Goal: Task Accomplishment & Management: Manage account settings

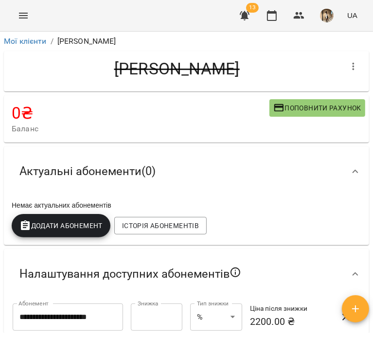
click at [244, 79] on div "Ткачук Яна" at bounding box center [177, 71] width 330 height 25
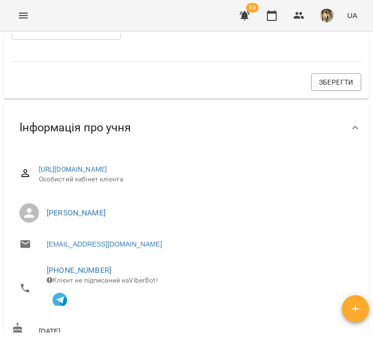
scroll to position [500, 0]
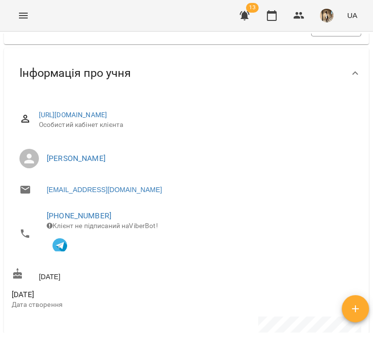
drag, startPoint x: 196, startPoint y: 167, endPoint x: 38, endPoint y: 162, distance: 157.6
click at [38, 162] on li "[PERSON_NAME]" at bounding box center [187, 158] width 350 height 27
copy link "[PERSON_NAME]"
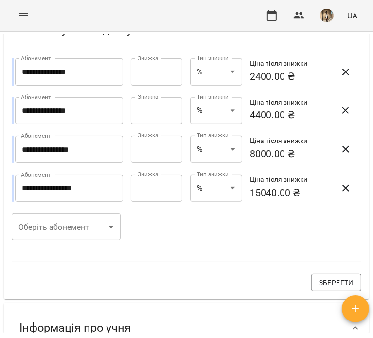
scroll to position [420, 0]
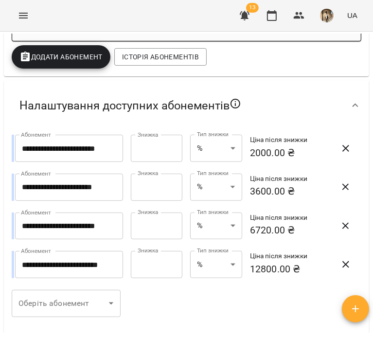
scroll to position [515, 0]
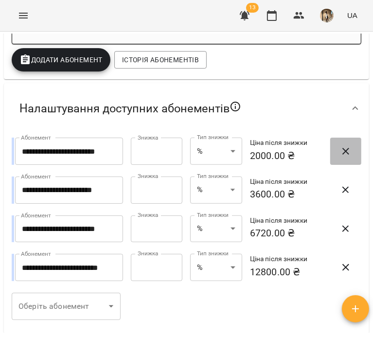
click at [342, 154] on icon "button" at bounding box center [345, 151] width 7 height 7
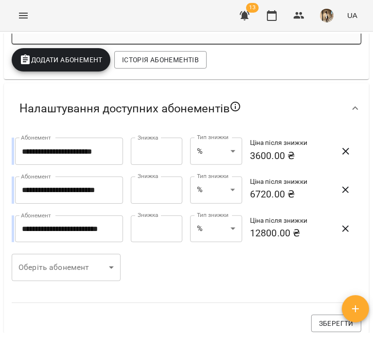
click at [342, 154] on icon "button" at bounding box center [345, 151] width 7 height 7
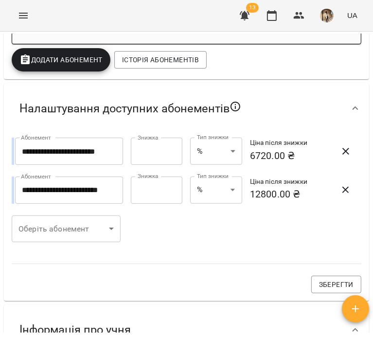
click at [342, 154] on icon "button" at bounding box center [345, 151] width 7 height 7
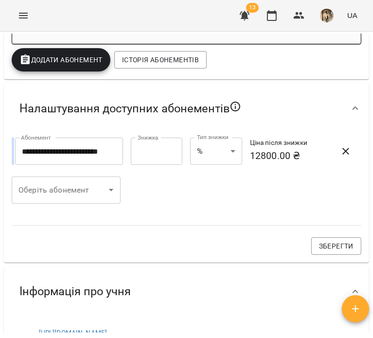
click at [342, 154] on icon "button" at bounding box center [345, 151] width 7 height 7
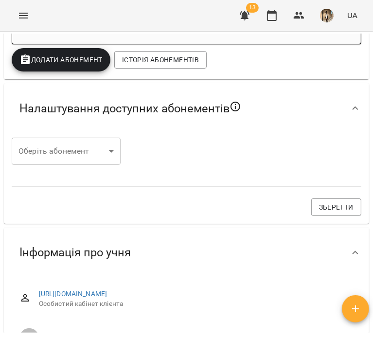
click at [340, 154] on div "Оберіть абонемент ​ Оберіть абонемент Зберегти" at bounding box center [186, 177] width 361 height 90
click at [127, 169] on div "Оберіть абонемент ​ Оберіть абонемент Зберегти" at bounding box center [186, 177] width 361 height 90
click at [95, 164] on body "For Business 13 UA Мої клієнти / Демянчук Анастасія Миколаївна Демянчук Анастас…" at bounding box center [186, 185] width 373 height 370
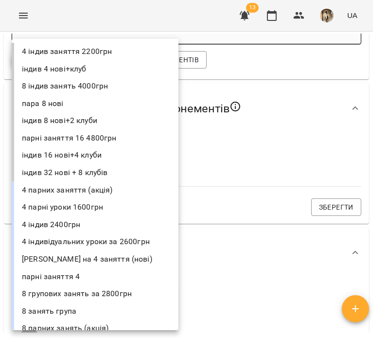
click at [62, 223] on li "4 індив 2400грн" at bounding box center [95, 225] width 167 height 18
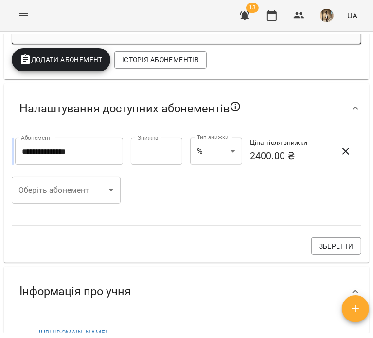
click at [82, 178] on div "Оберіть абонемент ​ Оберіть абонемент" at bounding box center [66, 190] width 121 height 39
click at [84, 183] on body "For Business 13 UA Мої клієнти / Демянчук Анастасія Миколаївна Демянчук Анастас…" at bounding box center [186, 185] width 373 height 370
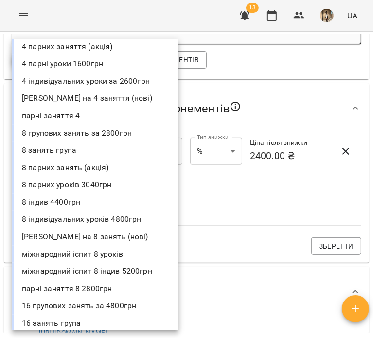
scroll to position [146, 0]
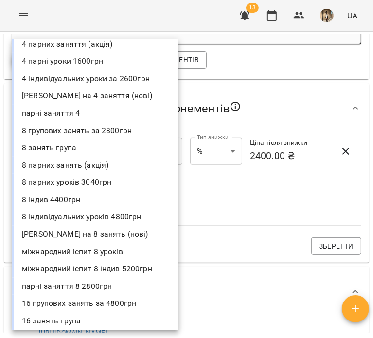
click at [71, 194] on li "8 індив 4400грн" at bounding box center [95, 200] width 167 height 18
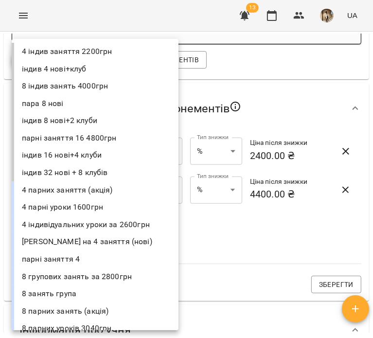
click at [77, 227] on body "For Business 13 UA Мої клієнти / Демянчук Анастасія Миколаївна Демянчук Анастас…" at bounding box center [186, 185] width 373 height 370
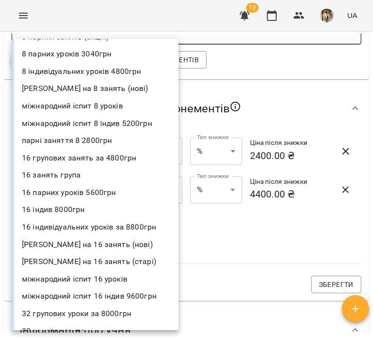
scroll to position [275, 0]
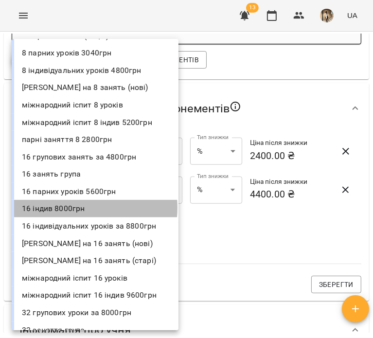
click at [82, 208] on li "16 індив 8000грн" at bounding box center [95, 209] width 167 height 18
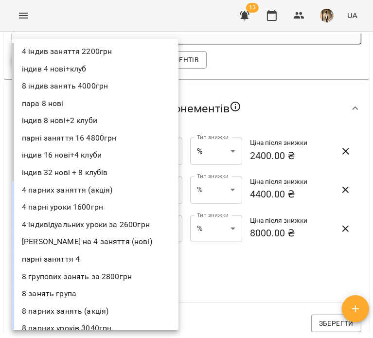
click at [70, 285] on body "For Business 13 UA Мої клієнти / Демянчук Анастасія Миколаївна Демянчук Анастас…" at bounding box center [186, 185] width 373 height 370
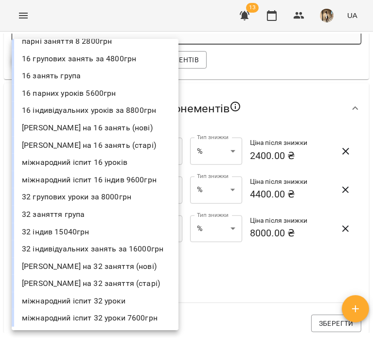
click at [69, 228] on li "32 індив 15040грн" at bounding box center [95, 232] width 167 height 18
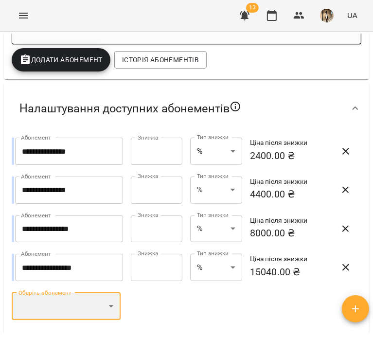
scroll to position [619, 0]
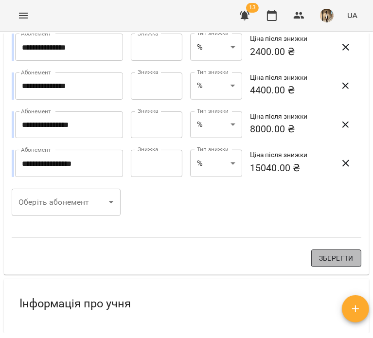
click at [317, 267] on button "Зберегти" at bounding box center [336, 258] width 50 height 18
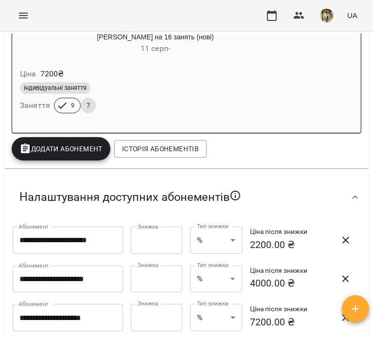
scroll to position [441, 0]
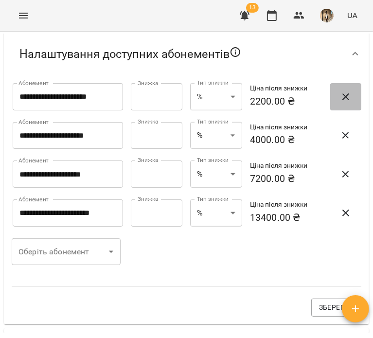
click at [341, 99] on icon "button" at bounding box center [346, 97] width 12 height 12
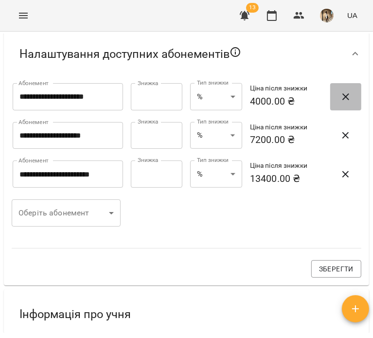
click at [341, 99] on icon "button" at bounding box center [346, 97] width 12 height 12
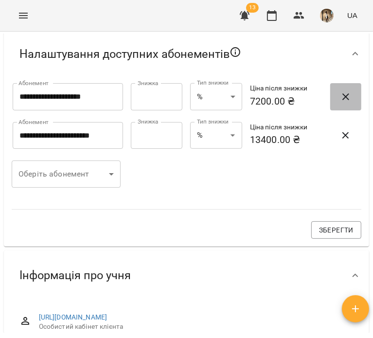
click at [341, 99] on icon "button" at bounding box center [346, 97] width 12 height 12
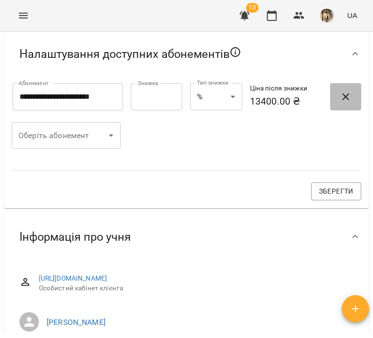
click at [341, 99] on icon "button" at bounding box center [346, 97] width 12 height 12
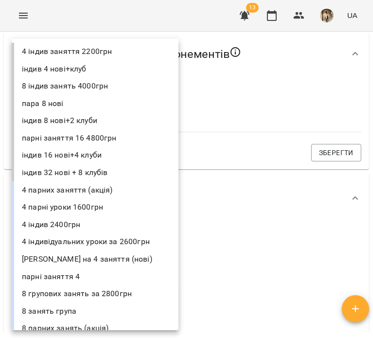
click at [112, 104] on body "For Business 13 UA Мої клієнти / Доброва Дарина Олександрівна Доброва Дарина Ол…" at bounding box center [186, 185] width 373 height 370
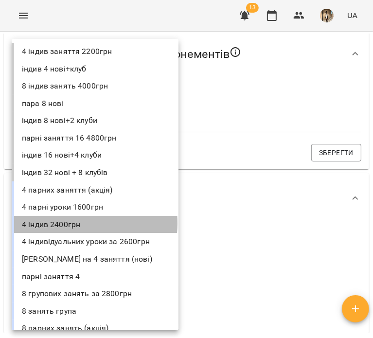
click at [61, 223] on li "4 індив 2400грн" at bounding box center [95, 225] width 167 height 18
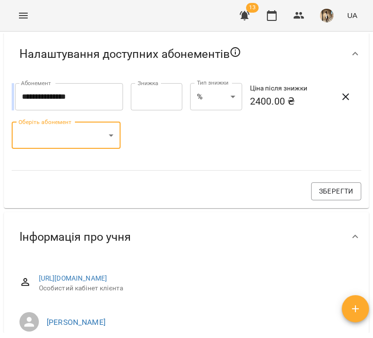
click at [69, 149] on body "For Business 13 UA Мої клієнти / Доброва Дарина Олександрівна Доброва Дарина Ол…" at bounding box center [186, 185] width 373 height 370
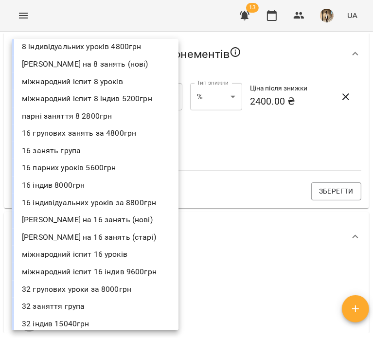
scroll to position [408, 0]
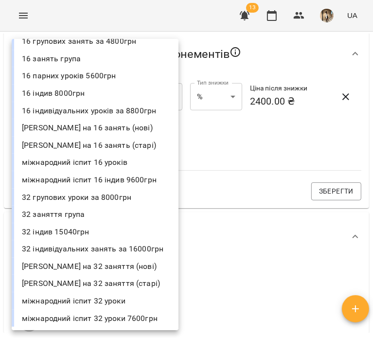
click at [78, 224] on li "32 індив 15040грн" at bounding box center [95, 232] width 167 height 18
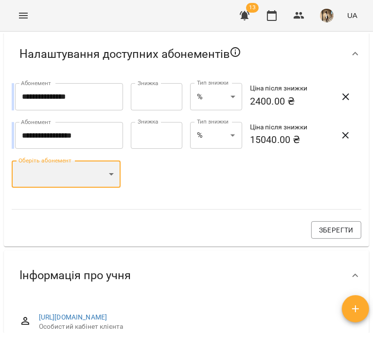
scroll to position [391, 0]
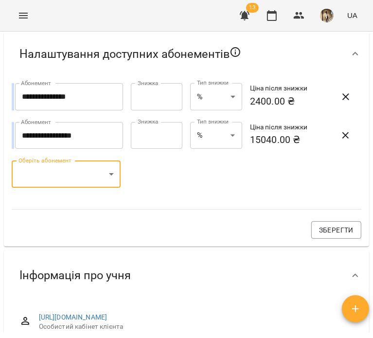
click at [87, 174] on body "For Business 13 UA Мої клієнти / Доброва Дарина Олександрівна Доброва Дарина Ол…" at bounding box center [186, 185] width 373 height 370
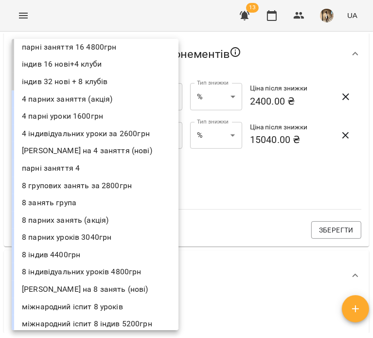
scroll to position [91, 0]
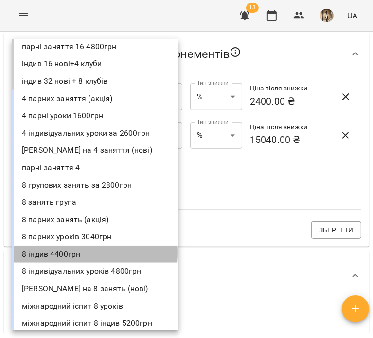
click at [52, 252] on li "8 індив 4400грн" at bounding box center [95, 255] width 167 height 18
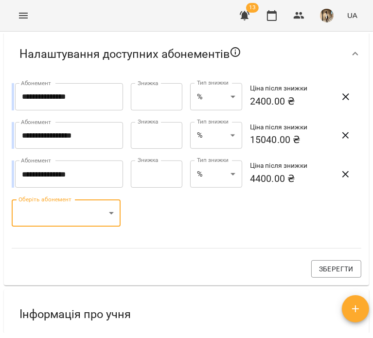
click at [70, 221] on body "For Business 13 UA Мої клієнти / Доброва Дарина Олександрівна Доброва Дарина Ол…" at bounding box center [186, 185] width 373 height 370
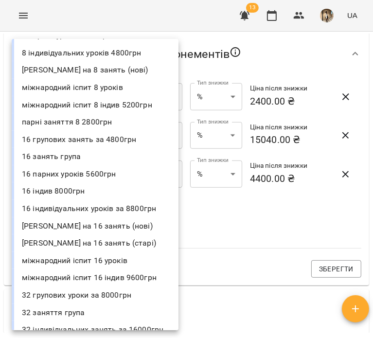
scroll to position [293, 0]
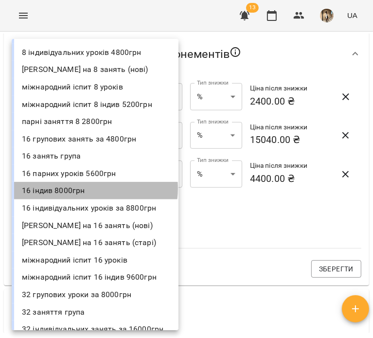
click at [86, 188] on li "16 індив 8000грн" at bounding box center [95, 191] width 167 height 18
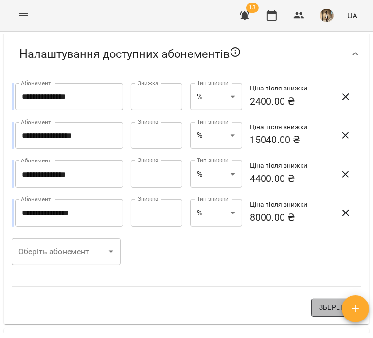
click at [321, 316] on button "Зберегти" at bounding box center [336, 308] width 50 height 18
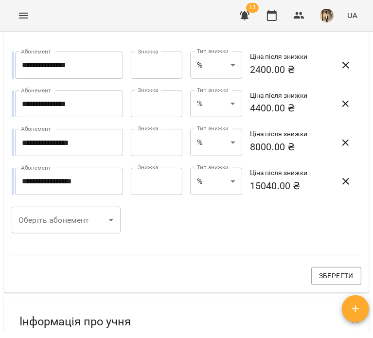
scroll to position [428, 0]
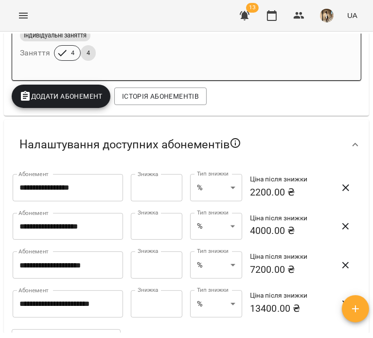
scroll to position [356, 0]
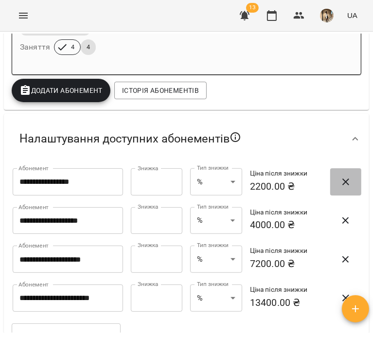
click at [334, 187] on span "button" at bounding box center [345, 182] width 23 height 12
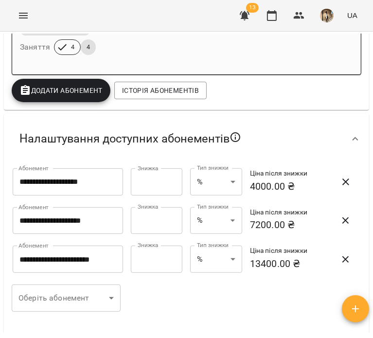
click at [334, 187] on span "button" at bounding box center [345, 182] width 23 height 12
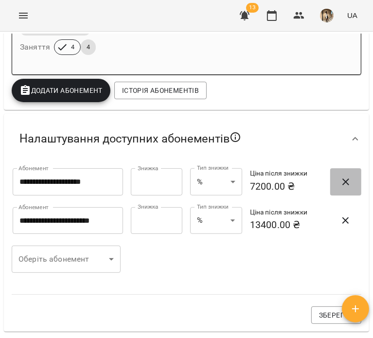
click at [334, 187] on span "button" at bounding box center [345, 182] width 23 height 12
click at [334, 215] on span "button" at bounding box center [345, 221] width 23 height 12
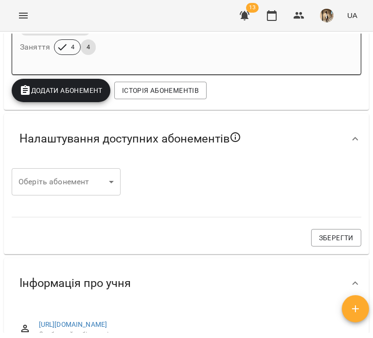
click at [82, 177] on body "For Business 13 UA Мої клієнти / Новицька Ася Новицька Ася 0 ₴ Баланс Поповнити…" at bounding box center [186, 185] width 373 height 370
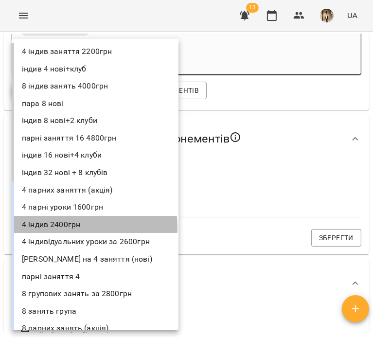
click at [79, 227] on li "4 індив 2400грн" at bounding box center [95, 225] width 167 height 18
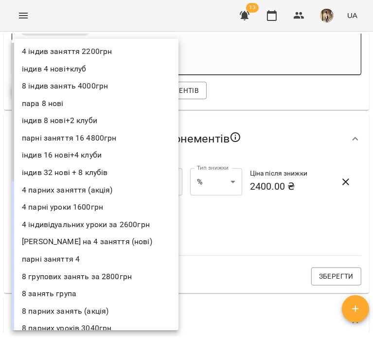
click at [88, 210] on body "**********" at bounding box center [186, 185] width 373 height 370
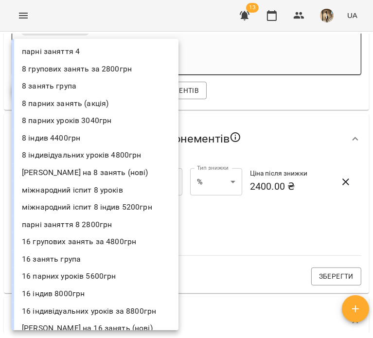
scroll to position [208, 0]
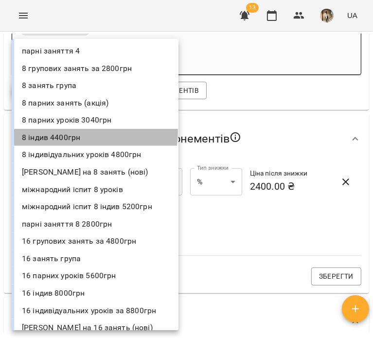
click at [90, 133] on li "8 індив 4400грн" at bounding box center [95, 138] width 167 height 18
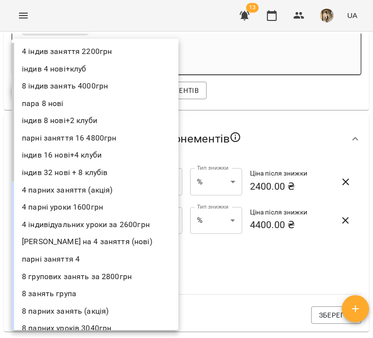
click at [82, 259] on body "**********" at bounding box center [186, 185] width 373 height 370
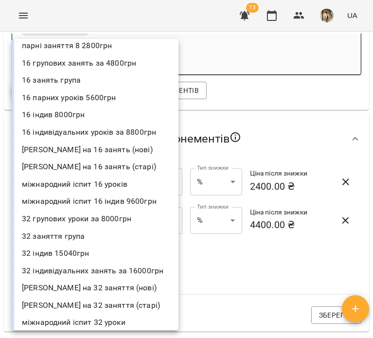
scroll to position [391, 0]
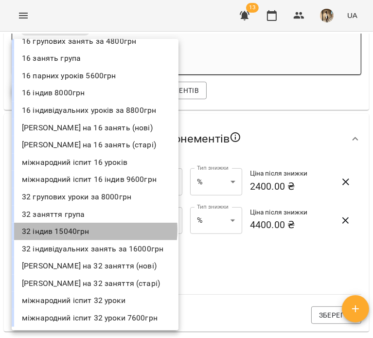
click at [90, 230] on li "32 індив 15040грн" at bounding box center [95, 232] width 167 height 18
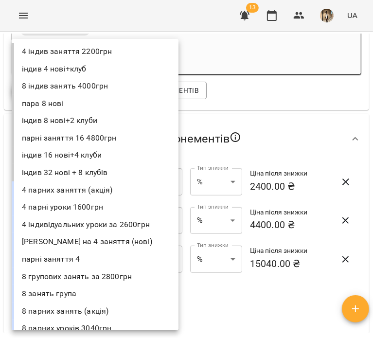
click at [92, 289] on body "**********" at bounding box center [186, 185] width 373 height 370
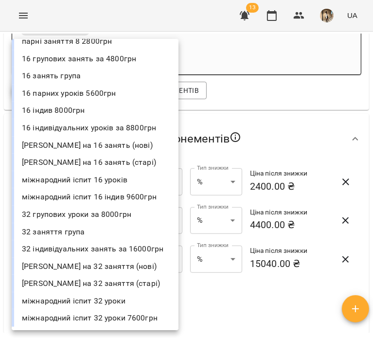
click at [80, 111] on li "16 індив 8000грн" at bounding box center [95, 111] width 167 height 18
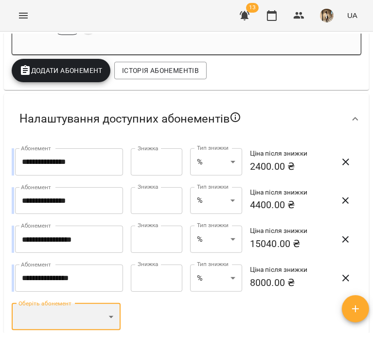
scroll to position [500, 0]
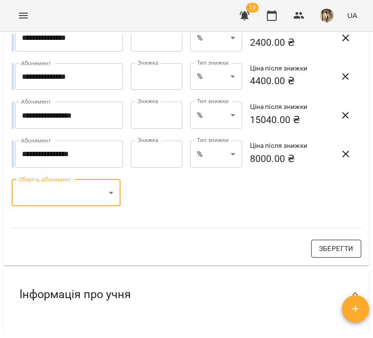
click at [329, 254] on span "Зберегти" at bounding box center [336, 249] width 35 height 12
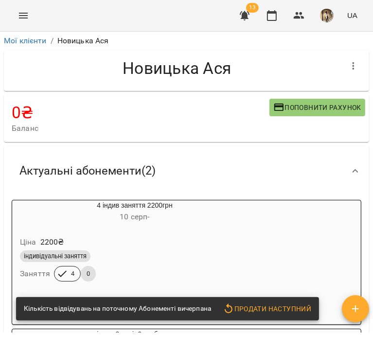
scroll to position [0, 0]
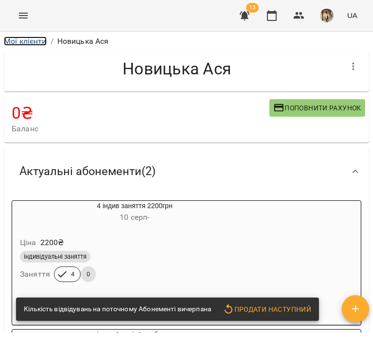
click at [35, 39] on link "Мої клієнти" at bounding box center [25, 40] width 43 height 9
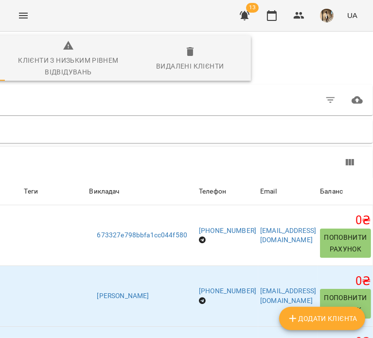
scroll to position [15, 203]
click at [323, 92] on button "button" at bounding box center [330, 99] width 23 height 23
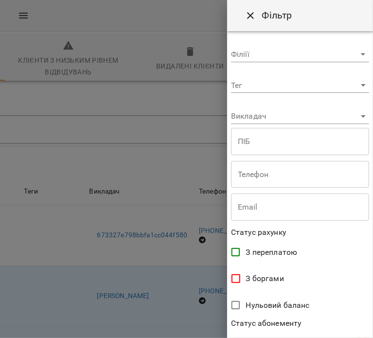
click at [307, 113] on body "For Business 13 UA Всі активні Клієнти з низьким рівнем відвідувань Видалені кл…" at bounding box center [186, 258] width 373 height 516
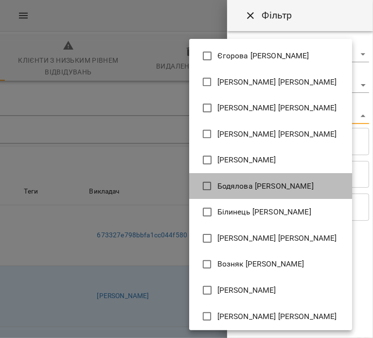
click at [255, 184] on span "Бодялова Ангеліна Анатоліївна" at bounding box center [265, 186] width 96 height 12
type input "**********"
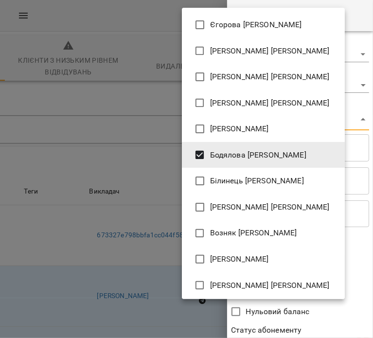
click at [305, 316] on div at bounding box center [186, 169] width 373 height 338
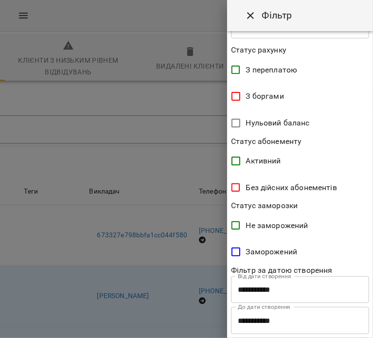
scroll to position [204, 0]
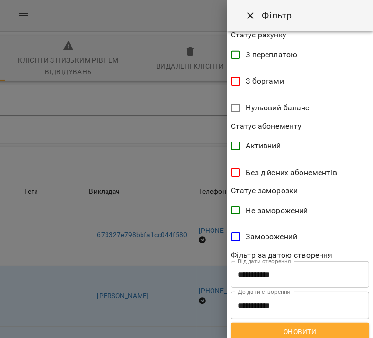
click at [311, 333] on span "Оновити" at bounding box center [300, 332] width 123 height 12
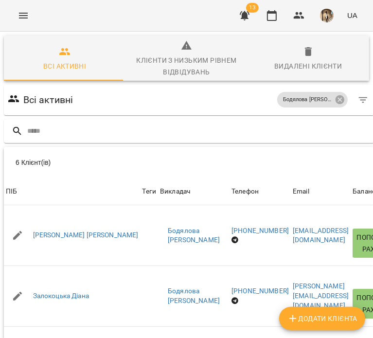
scroll to position [80, 0]
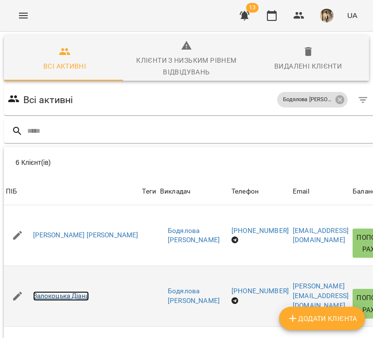
click at [75, 291] on link "Залокоцька Діана" at bounding box center [61, 296] width 56 height 10
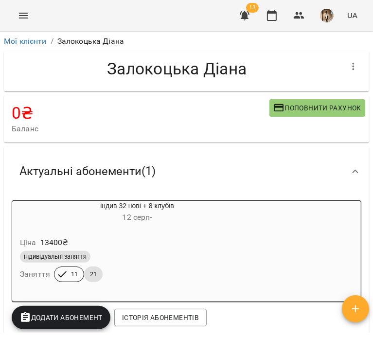
drag, startPoint x: 315, startPoint y: 48, endPoint x: 89, endPoint y: 62, distance: 226.0
click at [89, 62] on div "**********" at bounding box center [186, 183] width 369 height 299
copy p "Залокоцька Діана"
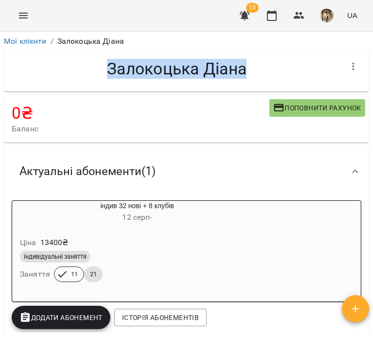
drag, startPoint x: 258, startPoint y: 74, endPoint x: 95, endPoint y: 67, distance: 163.0
click at [95, 67] on h4 "Залокоцька Діана" at bounding box center [177, 69] width 330 height 20
copy h4 "Залокоцька Діана"
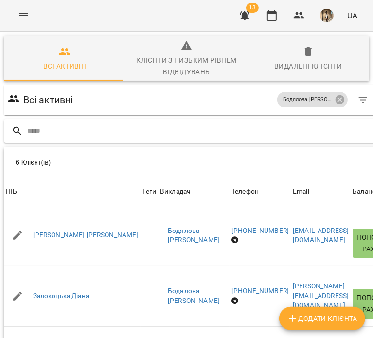
scroll to position [111, 0]
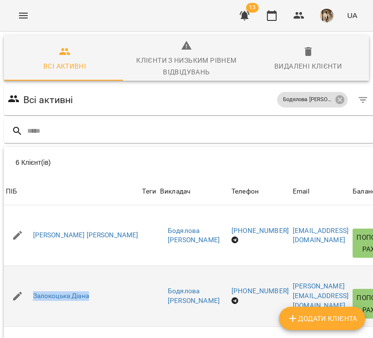
drag, startPoint x: 122, startPoint y: 180, endPoint x: 17, endPoint y: 176, distance: 105.1
click at [17, 282] on div "Залокоцька Діана" at bounding box center [72, 295] width 137 height 27
copy link "Залокоцька Діана"
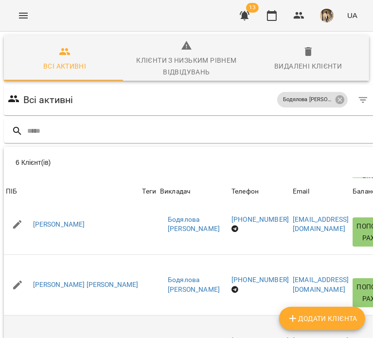
scroll to position [147, 0]
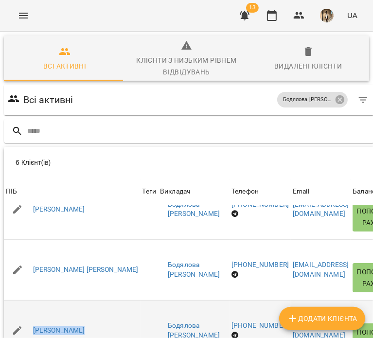
drag, startPoint x: 144, startPoint y: 219, endPoint x: 31, endPoint y: 210, distance: 113.2
click at [31, 300] on tr "ПІБ Стасишин Лілія Ігорівна Теги Викладач Бодялова Ангеліна Анатоліївна Телефон…" at bounding box center [205, 330] width 402 height 61
copy tr "Стасишин Лілія Ігорівна Теги"
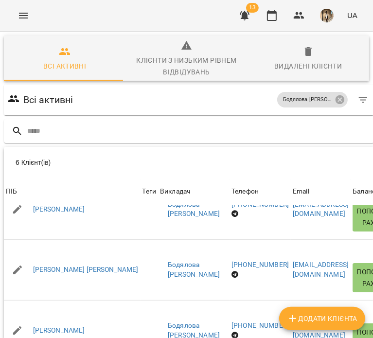
drag, startPoint x: 74, startPoint y: 314, endPoint x: 62, endPoint y: 263, distance: 51.9
click at [62, 263] on div "6 Клієнт(ів) 6 Клієнт(ів) ПІБ Теги Викладач Телефон Email Баланс ПІБ Голтвянськ…" at bounding box center [205, 296] width 402 height 298
drag, startPoint x: 126, startPoint y: 283, endPoint x: 35, endPoint y: 277, distance: 92.1
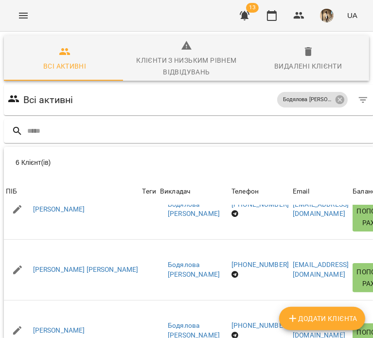
copy link "Тартачна Анна Сергіївна"
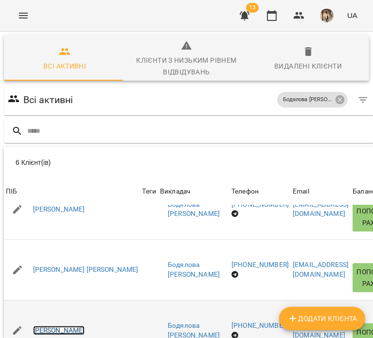
click at [85, 326] on link "Стасишин Лілія Ігорівна" at bounding box center [59, 331] width 52 height 10
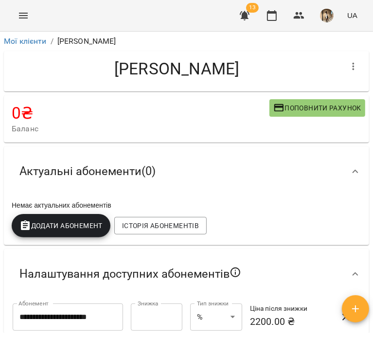
click at [342, 70] on button "button" at bounding box center [353, 66] width 23 height 23
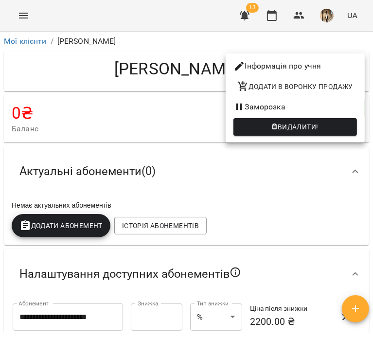
click at [316, 120] on button "Видалити!" at bounding box center [294, 127] width 123 height 18
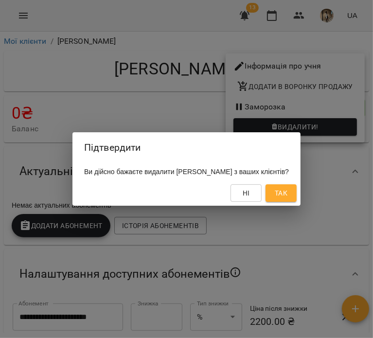
click at [297, 186] on button "Так" at bounding box center [280, 193] width 31 height 18
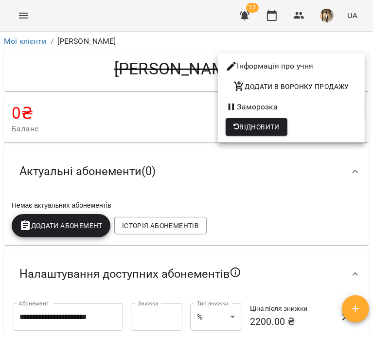
click at [159, 131] on div at bounding box center [186, 169] width 373 height 338
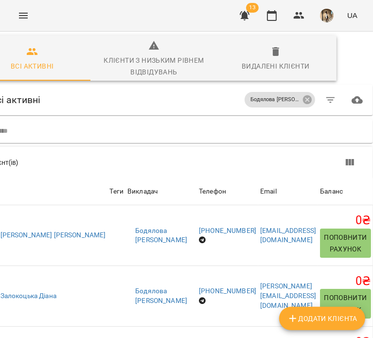
scroll to position [0, 60]
click at [319, 107] on div at bounding box center [330, 100] width 27 height 27
click at [306, 102] on icon at bounding box center [307, 99] width 9 height 9
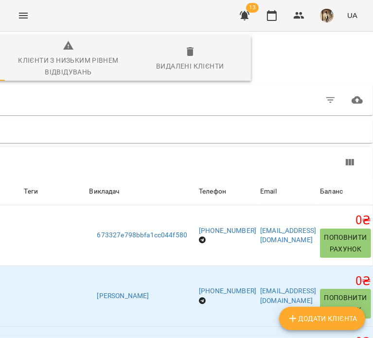
scroll to position [0, 203]
click at [325, 104] on icon "button" at bounding box center [331, 100] width 12 height 12
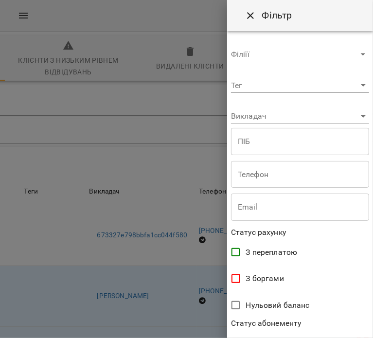
click at [314, 120] on body "For Business 13 UA Всі активні Клієнти з низьким рівнем відвідувань Видалені кл…" at bounding box center [186, 258] width 373 height 516
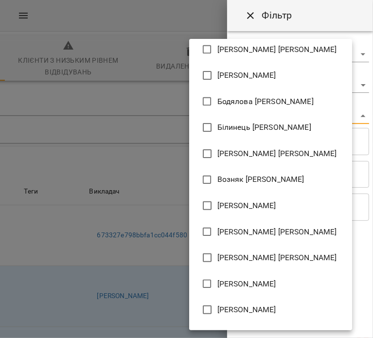
scroll to position [82, 0]
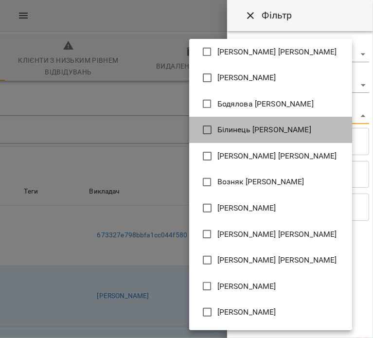
click at [247, 134] on span "Білинець Магдалина Василівна" at bounding box center [264, 130] width 94 height 12
type input "**********"
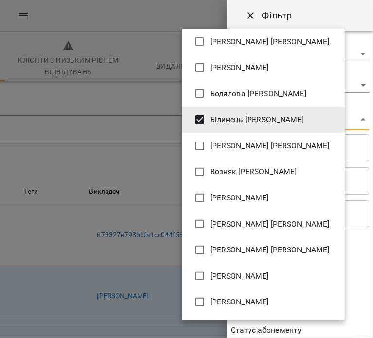
click at [314, 16] on div at bounding box center [186, 169] width 373 height 338
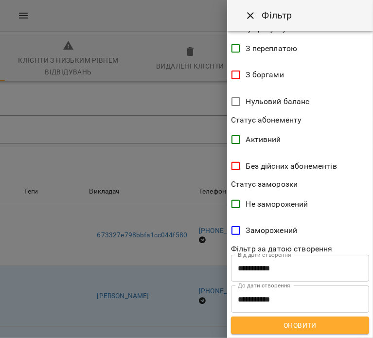
scroll to position [210, 0]
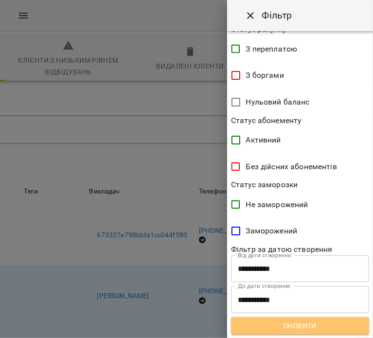
click at [316, 326] on span "Оновити" at bounding box center [300, 326] width 123 height 12
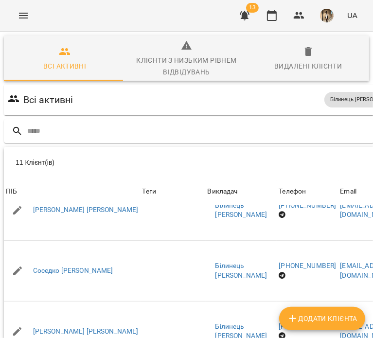
scroll to position [49, 0]
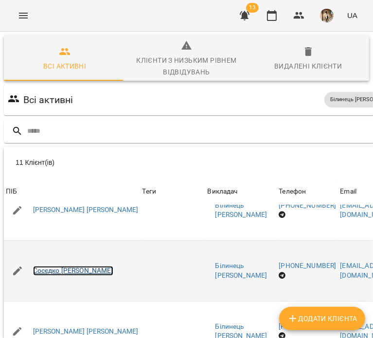
click at [98, 266] on link "Сосєдко Дарʼя Сергіївна" at bounding box center [73, 271] width 80 height 10
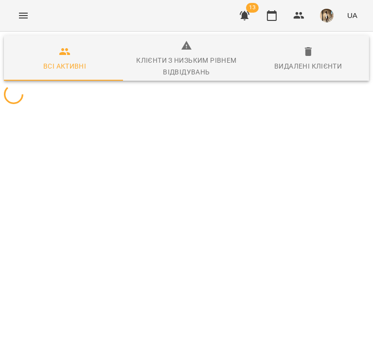
scroll to position [0, 29]
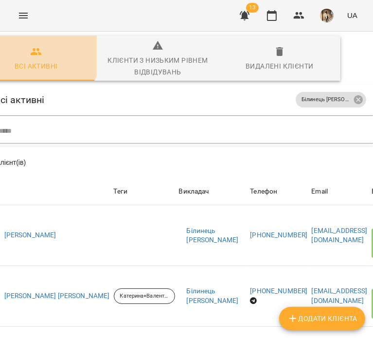
click at [16, 49] on span "Всі активні" at bounding box center [36, 59] width 110 height 26
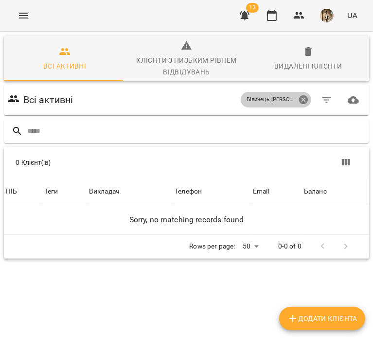
click at [298, 101] on icon at bounding box center [303, 99] width 11 height 11
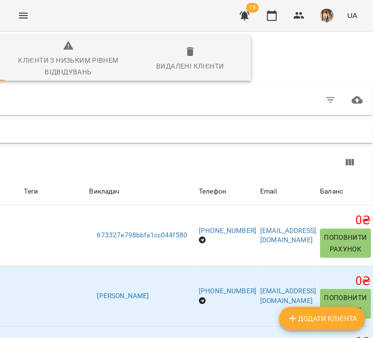
scroll to position [0, 203]
click at [327, 99] on icon "button" at bounding box center [331, 100] width 12 height 12
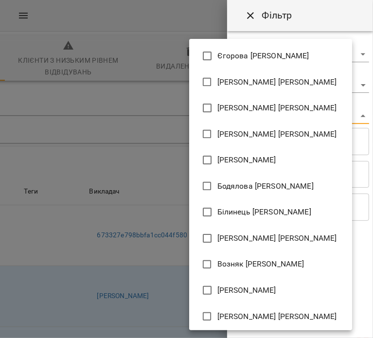
click at [316, 120] on body "For Business 13 UA Всі активні Клієнти з низьким рівнем відвідувань Видалені кл…" at bounding box center [186, 258] width 373 height 516
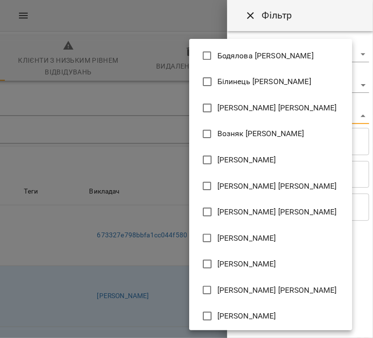
scroll to position [125, 0]
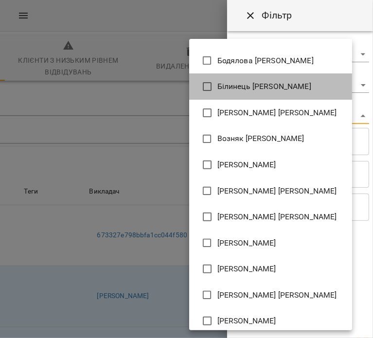
click at [245, 84] on span "Білинець Магдалина Василівна" at bounding box center [264, 87] width 94 height 12
type input "**********"
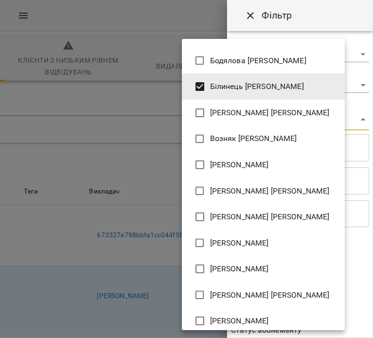
click at [313, 30] on div at bounding box center [186, 169] width 373 height 338
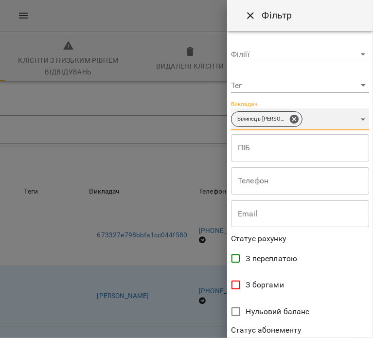
scroll to position [210, 0]
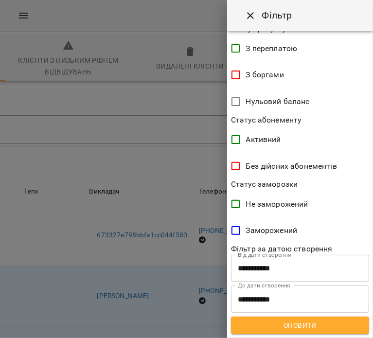
click at [296, 332] on button "Оновити" at bounding box center [300, 326] width 138 height 18
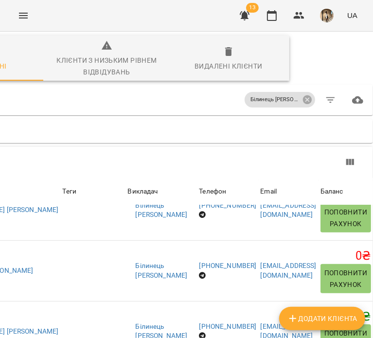
scroll to position [0, 123]
click at [294, 97] on span "Білинець Магдалина Василівна" at bounding box center [275, 100] width 60 height 8
click at [303, 99] on icon at bounding box center [307, 99] width 9 height 9
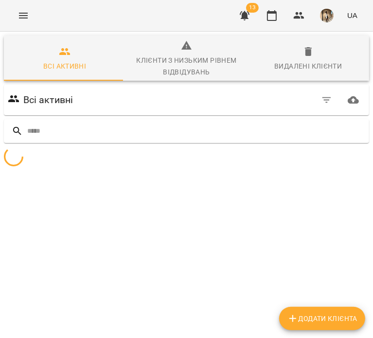
scroll to position [0, 0]
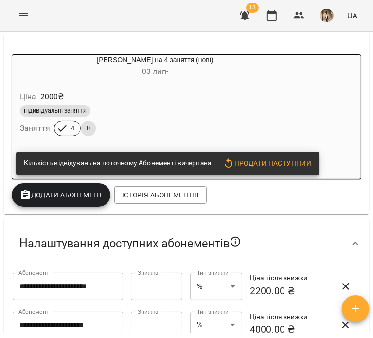
scroll to position [169, 0]
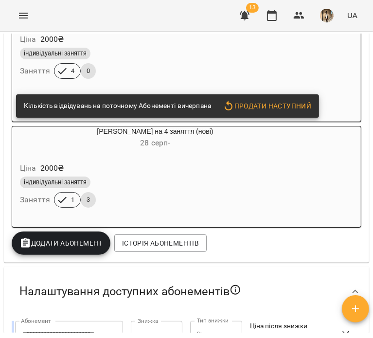
scroll to position [204, 0]
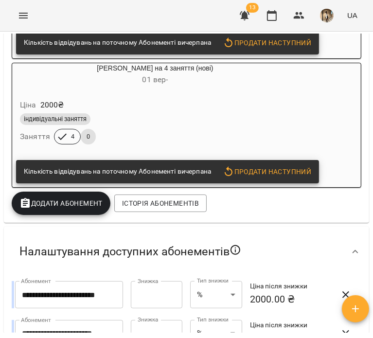
scroll to position [293, 0]
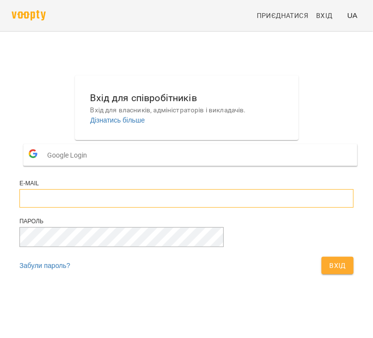
type input "**********"
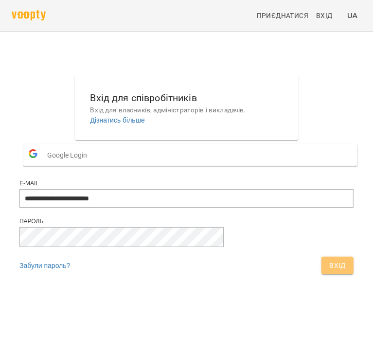
click at [329, 271] on span "Вхід" at bounding box center [337, 266] width 17 height 12
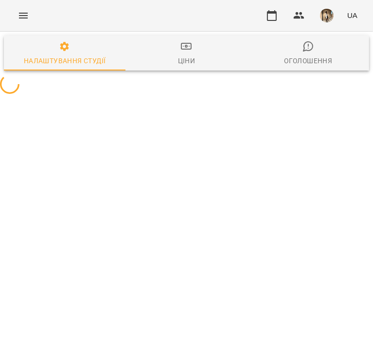
select select "**"
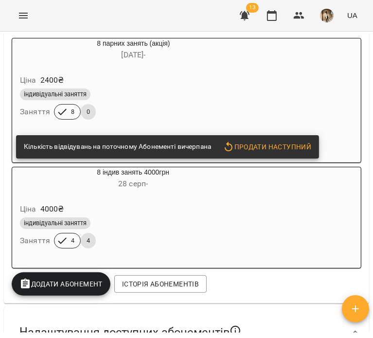
scroll to position [290, 0]
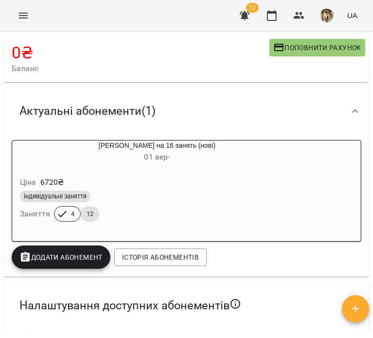
scroll to position [62, 0]
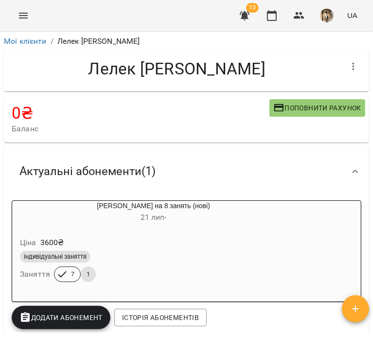
drag, startPoint x: 293, startPoint y: 75, endPoint x: 96, endPoint y: 64, distance: 196.7
click at [96, 64] on h4 "Лелек Надія Ігорівна" at bounding box center [177, 69] width 330 height 20
copy h4 "Лелек Надія Ігорівна"
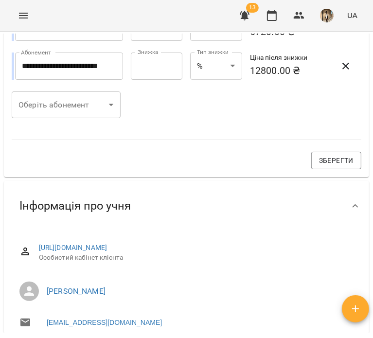
scroll to position [528, 0]
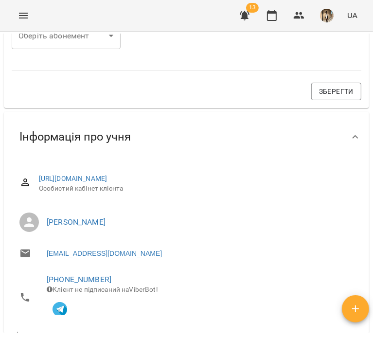
drag, startPoint x: 199, startPoint y: 220, endPoint x: 30, endPoint y: 225, distance: 169.3
click at [30, 225] on li "Білинець Магдалина Василівна" at bounding box center [187, 222] width 350 height 27
copy link "Білинець Магдалина Василівна"
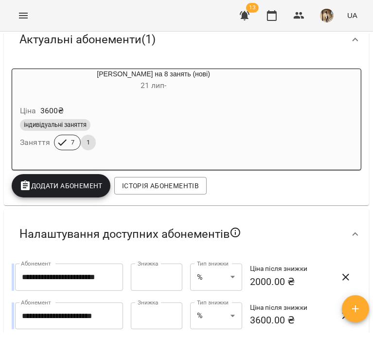
scroll to position [118, 0]
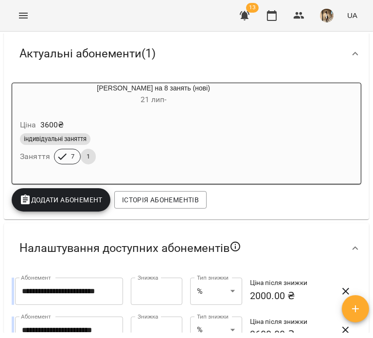
click at [233, 158] on div "індивідуальні заняття Заняття 7 1" at bounding box center [153, 148] width 271 height 35
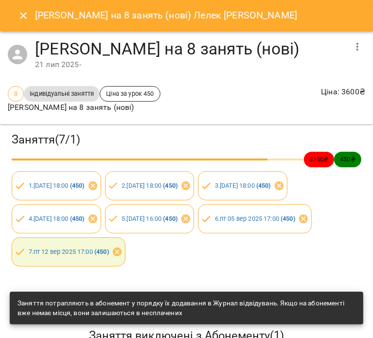
click at [31, 20] on button "Close" at bounding box center [23, 15] width 23 height 23
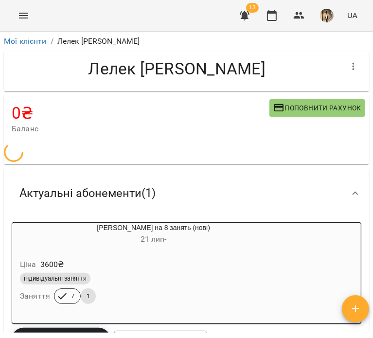
scroll to position [0, 0]
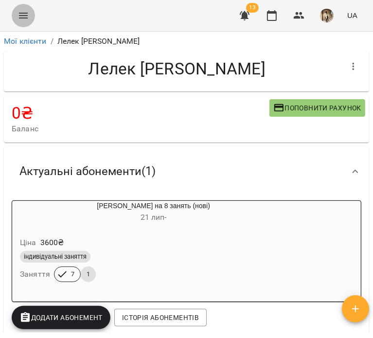
click at [25, 19] on icon "Menu" at bounding box center [24, 16] width 12 height 12
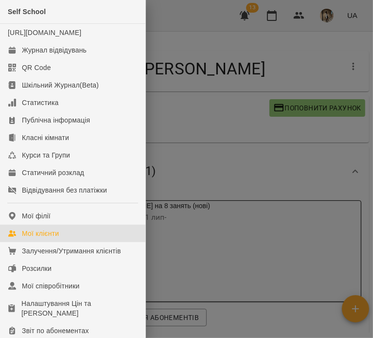
click at [59, 238] on div "Мої клієнти" at bounding box center [40, 234] width 37 height 10
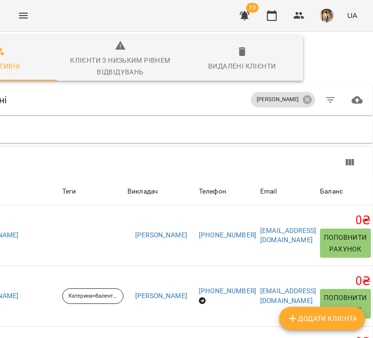
scroll to position [16, 123]
click at [303, 95] on icon at bounding box center [307, 99] width 9 height 9
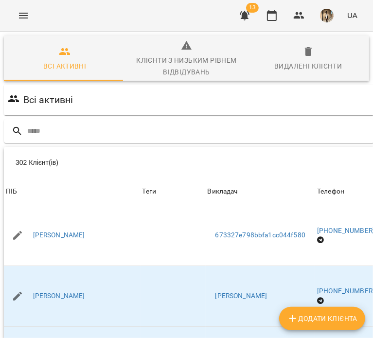
click at [312, 87] on div "Всі активні" at bounding box center [247, 100] width 483 height 27
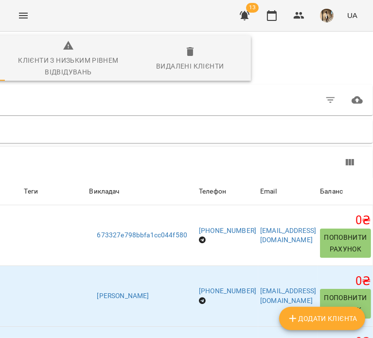
scroll to position [16, 180]
click at [338, 88] on button "button" at bounding box center [330, 99] width 23 height 23
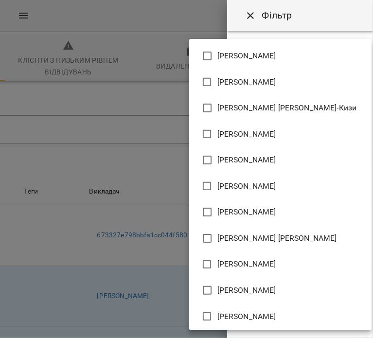
click at [321, 115] on body "For Business 13 UA Всі активні Клієнти з низьким рівнем відвідувань Видалені кл…" at bounding box center [186, 258] width 373 height 516
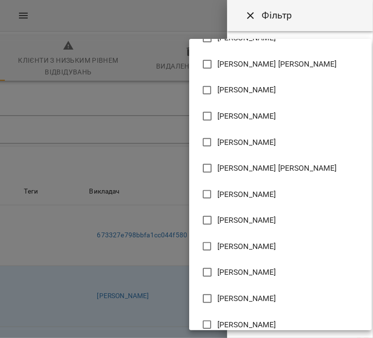
scroll to position [138, 0]
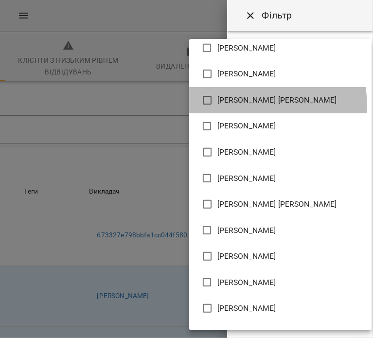
click at [243, 106] on li "[PERSON_NAME] [PERSON_NAME]" at bounding box center [280, 100] width 182 height 26
type input "**********"
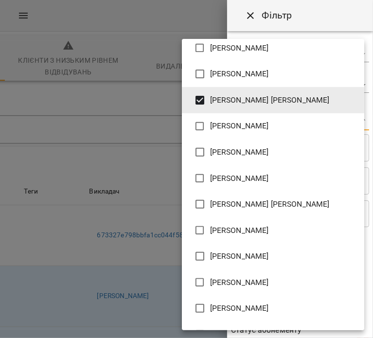
click at [301, 30] on div at bounding box center [186, 169] width 373 height 338
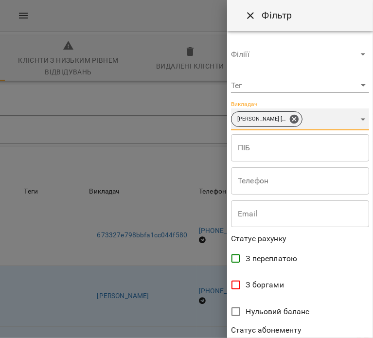
scroll to position [210, 0]
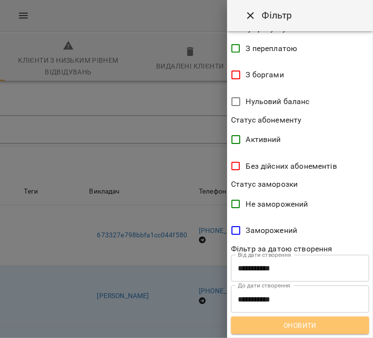
click at [313, 323] on span "Оновити" at bounding box center [300, 325] width 123 height 12
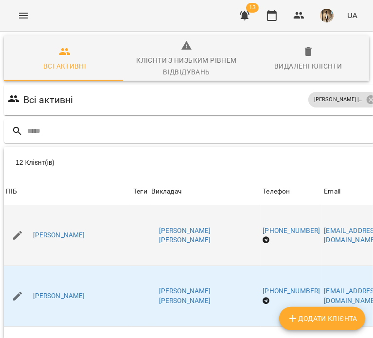
scroll to position [0, 0]
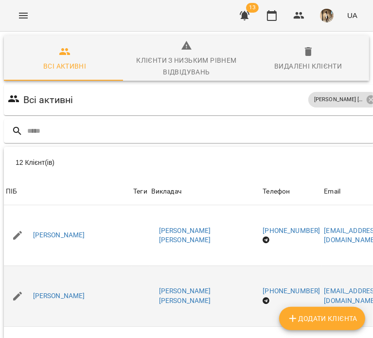
drag, startPoint x: 136, startPoint y: 277, endPoint x: 20, endPoint y: 286, distance: 116.6
click at [20, 286] on div "[PERSON_NAME]" at bounding box center [67, 295] width 127 height 27
copy link "[PERSON_NAME]"
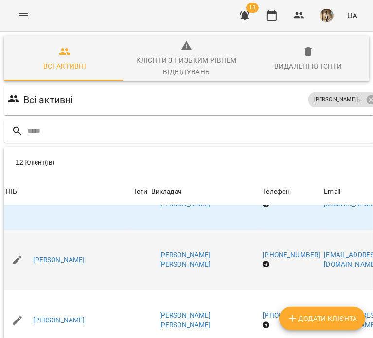
scroll to position [99, 0]
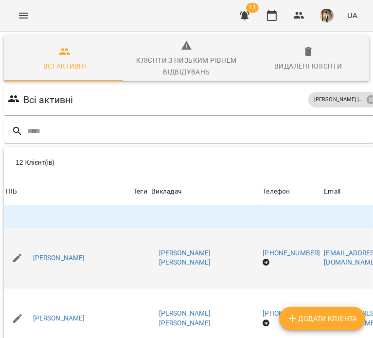
drag, startPoint x: 95, startPoint y: 262, endPoint x: 25, endPoint y: 239, distance: 73.2
click at [25, 239] on td "[PERSON_NAME]" at bounding box center [67, 258] width 127 height 61
copy link "Джуряк Анастасія В"
click at [68, 253] on link "[PERSON_NAME]" at bounding box center [59, 258] width 52 height 10
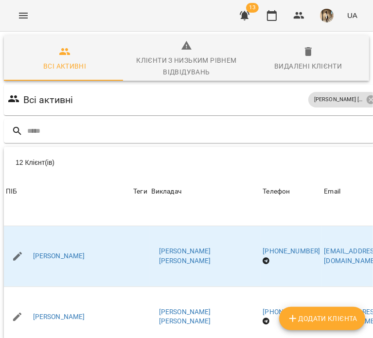
scroll to position [40, 0]
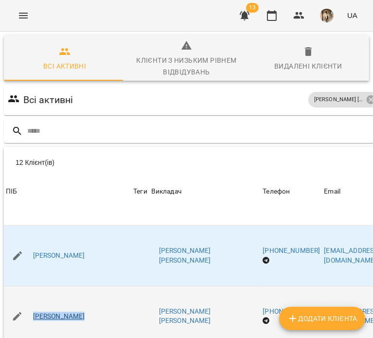
drag, startPoint x: 164, startPoint y: 274, endPoint x: 34, endPoint y: 262, distance: 130.8
click at [34, 286] on tr "ПІБ [PERSON_NAME] [PERSON_NAME] Телефон [PHONE_NUMBER] Email [EMAIL_ADDRESS][DO…" at bounding box center [220, 316] width 433 height 61
copy tr "[PERSON_NAME]"
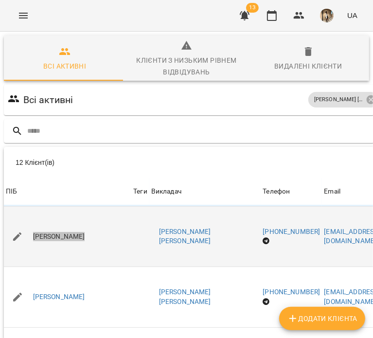
scroll to position [121, 0]
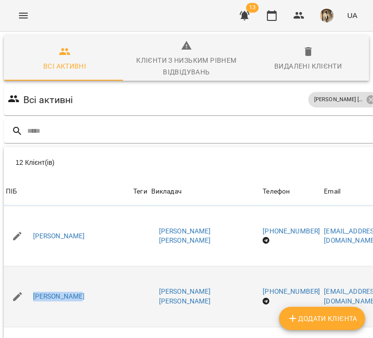
drag, startPoint x: 75, startPoint y: 265, endPoint x: 31, endPoint y: 236, distance: 53.0
click at [31, 266] on td "[PERSON_NAME]" at bounding box center [67, 296] width 127 height 61
copy link "[PERSON_NAME]"
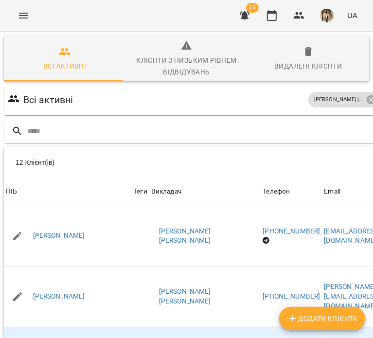
scroll to position [428, 0]
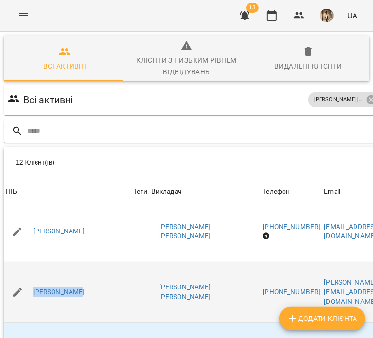
drag, startPoint x: 101, startPoint y: 250, endPoint x: 20, endPoint y: 236, distance: 81.9
click at [20, 279] on div "[PERSON_NAME]" at bounding box center [67, 292] width 127 height 27
copy link "[PERSON_NAME]"
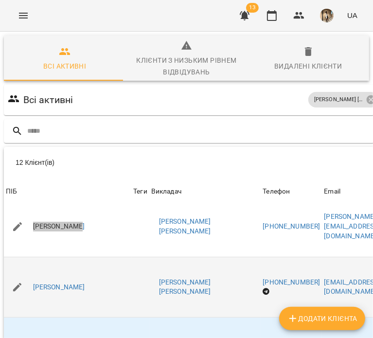
scroll to position [494, 0]
drag, startPoint x: 91, startPoint y: 260, endPoint x: 74, endPoint y: 221, distance: 42.0
click at [74, 256] on td "[PERSON_NAME]" at bounding box center [67, 286] width 127 height 61
copy link "а С"
drag, startPoint x: 102, startPoint y: 251, endPoint x: 27, endPoint y: 236, distance: 75.9
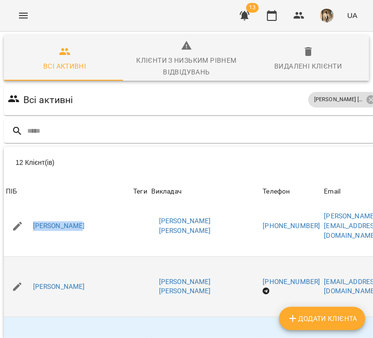
click at [27, 256] on td "[PERSON_NAME]" at bounding box center [67, 286] width 127 height 61
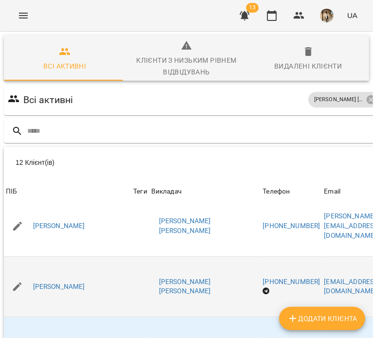
drag, startPoint x: 88, startPoint y: 252, endPoint x: 62, endPoint y: 218, distance: 43.4
click at [62, 256] on td "[PERSON_NAME]" at bounding box center [67, 286] width 127 height 61
copy link "[PERSON_NAME]"
drag, startPoint x: 96, startPoint y: 243, endPoint x: 18, endPoint y: 219, distance: 81.5
click at [18, 256] on td "[PERSON_NAME]" at bounding box center [67, 286] width 127 height 61
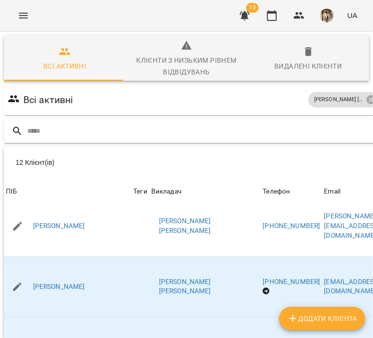
click at [139, 119] on div at bounding box center [220, 131] width 433 height 24
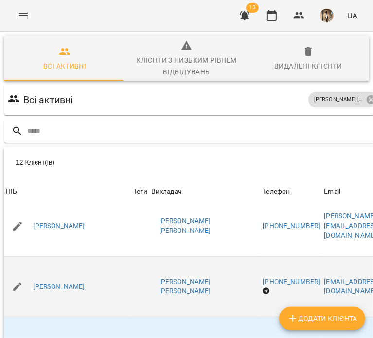
scroll to position [517, 0]
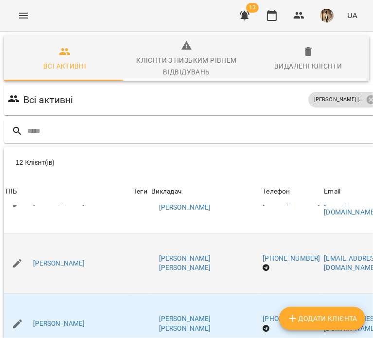
drag, startPoint x: 152, startPoint y: 211, endPoint x: 31, endPoint y: 205, distance: 120.7
click at [31, 250] on div "[PERSON_NAME]" at bounding box center [67, 263] width 127 height 27
copy link "[PERSON_NAME]"
drag, startPoint x: 88, startPoint y: 287, endPoint x: 33, endPoint y: 237, distance: 74.7
click at [33, 237] on tbody "ПІБ Болгарина [PERSON_NAME] [PERSON_NAME] Телефон [PHONE_NUMBER] Email [EMAIL_A…" at bounding box center [220, 55] width 433 height 734
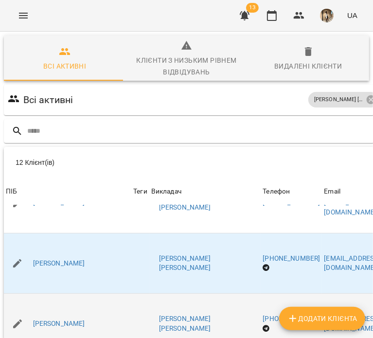
drag, startPoint x: 103, startPoint y: 294, endPoint x: 15, endPoint y: 246, distance: 100.7
click at [15, 294] on td "[PERSON_NAME]" at bounding box center [67, 324] width 127 height 61
copy link "[PERSON_NAME]"
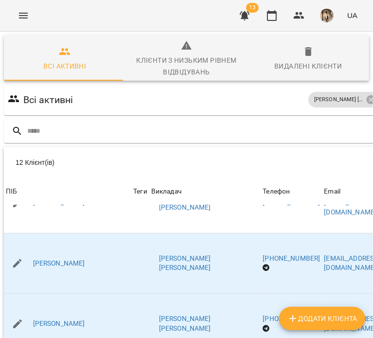
click at [145, 154] on div "12 Клієнт(ів)" at bounding box center [122, 163] width 212 height 18
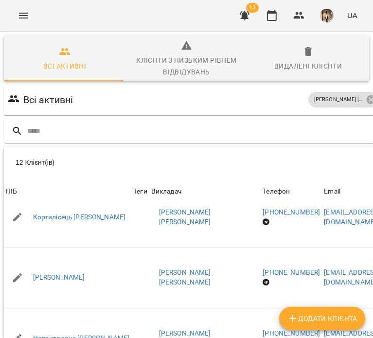
scroll to position [259, 0]
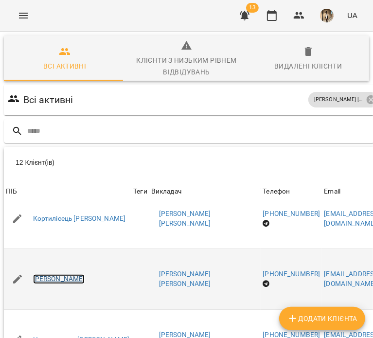
click at [42, 274] on link "[PERSON_NAME]" at bounding box center [59, 279] width 52 height 10
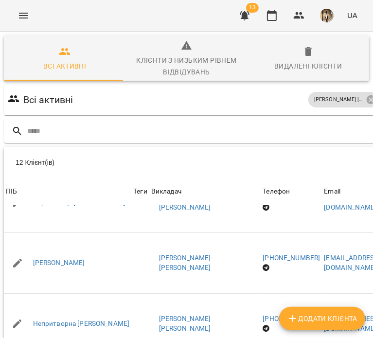
scroll to position [303, 0]
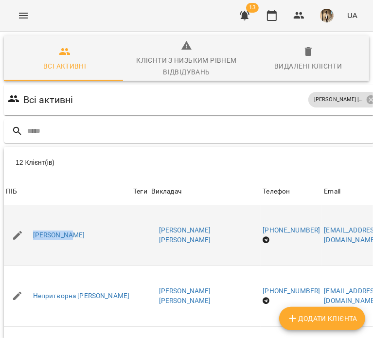
drag, startPoint x: 105, startPoint y: 236, endPoint x: 23, endPoint y: 228, distance: 82.1
click at [23, 228] on div "[PERSON_NAME]" at bounding box center [67, 235] width 127 height 27
copy link "[PERSON_NAME]"
click at [45, 233] on link "Кікоть Яна" at bounding box center [59, 235] width 52 height 10
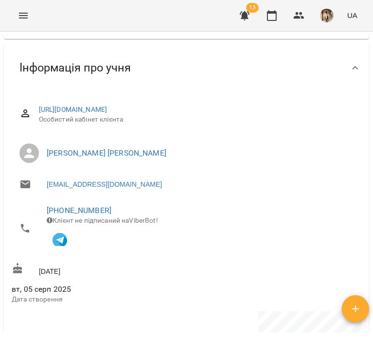
scroll to position [552, 0]
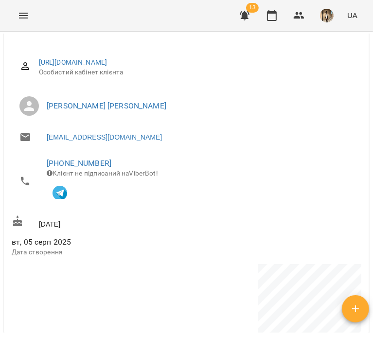
drag, startPoint x: 207, startPoint y: 103, endPoint x: 34, endPoint y: 113, distance: 173.4
click at [34, 113] on li "Верховенко Євгенія Олександрівна" at bounding box center [187, 105] width 350 height 27
copy link "Верховенко Євгенія Олександрівна"
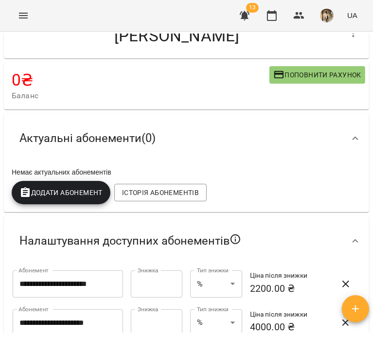
scroll to position [0, 0]
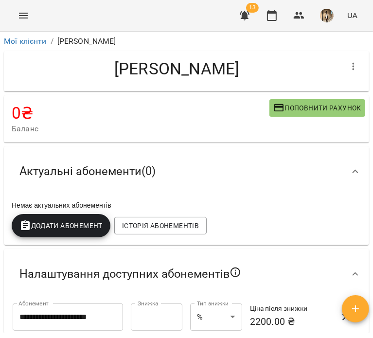
click at [348, 71] on icon "button" at bounding box center [354, 67] width 12 height 12
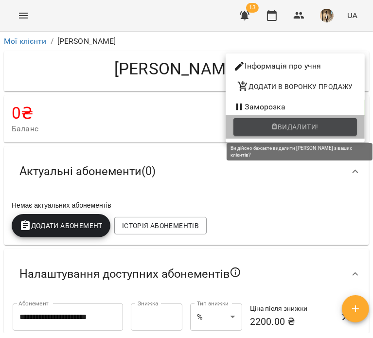
click at [333, 128] on span "Видалити!" at bounding box center [295, 127] width 108 height 12
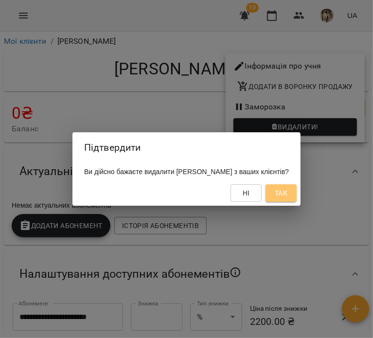
click at [286, 185] on button "Так" at bounding box center [280, 193] width 31 height 18
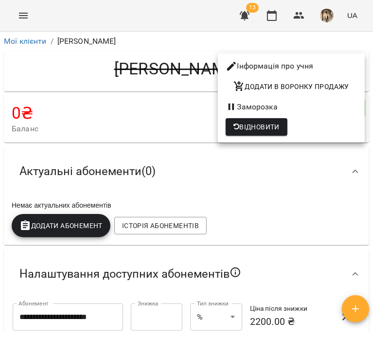
click at [115, 37] on div at bounding box center [186, 169] width 373 height 338
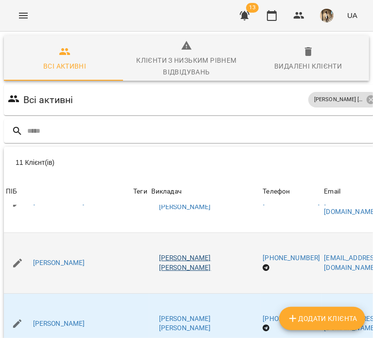
scroll to position [111, 0]
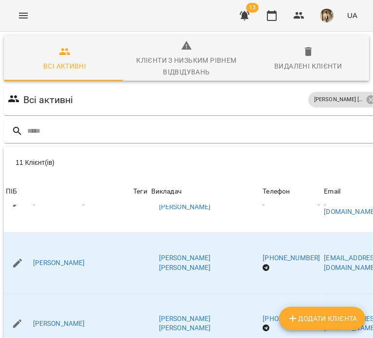
drag, startPoint x: 101, startPoint y: 295, endPoint x: 33, endPoint y: 268, distance: 73.1
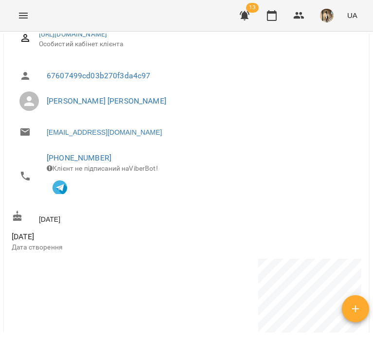
scroll to position [672, 0]
drag, startPoint x: 121, startPoint y: 110, endPoint x: 46, endPoint y: 98, distance: 75.9
click at [46, 98] on li "Верховенко Євгенія Олександрівна" at bounding box center [187, 101] width 350 height 27
